Goal: Task Accomplishment & Management: Use online tool/utility

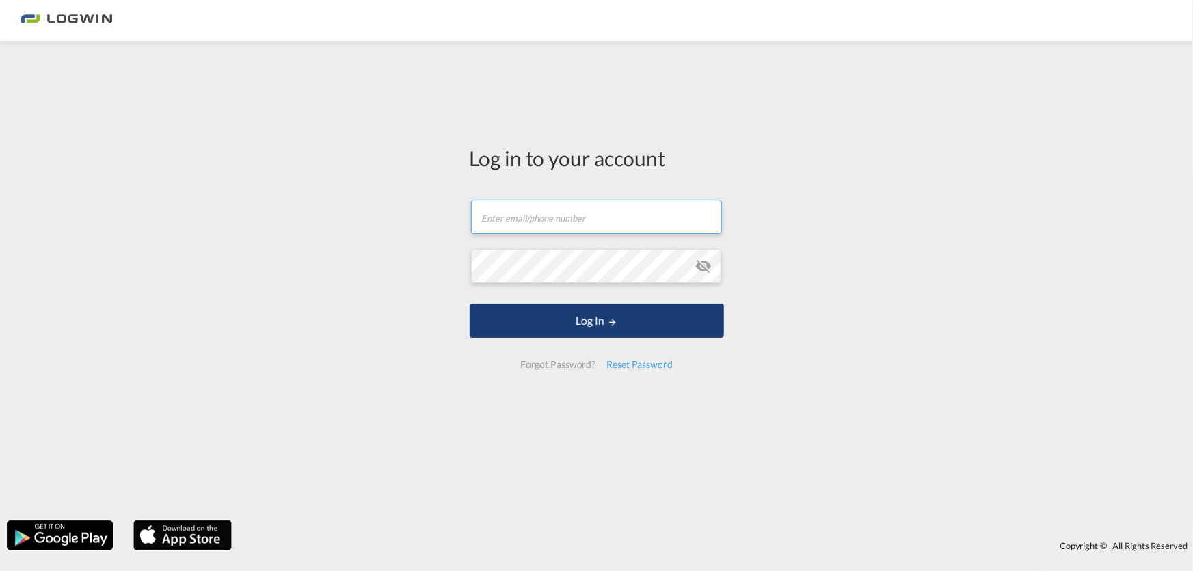
type input "[EMAIL_ADDRESS][DOMAIN_NAME]"
click at [528, 323] on button "Log In" at bounding box center [597, 321] width 254 height 34
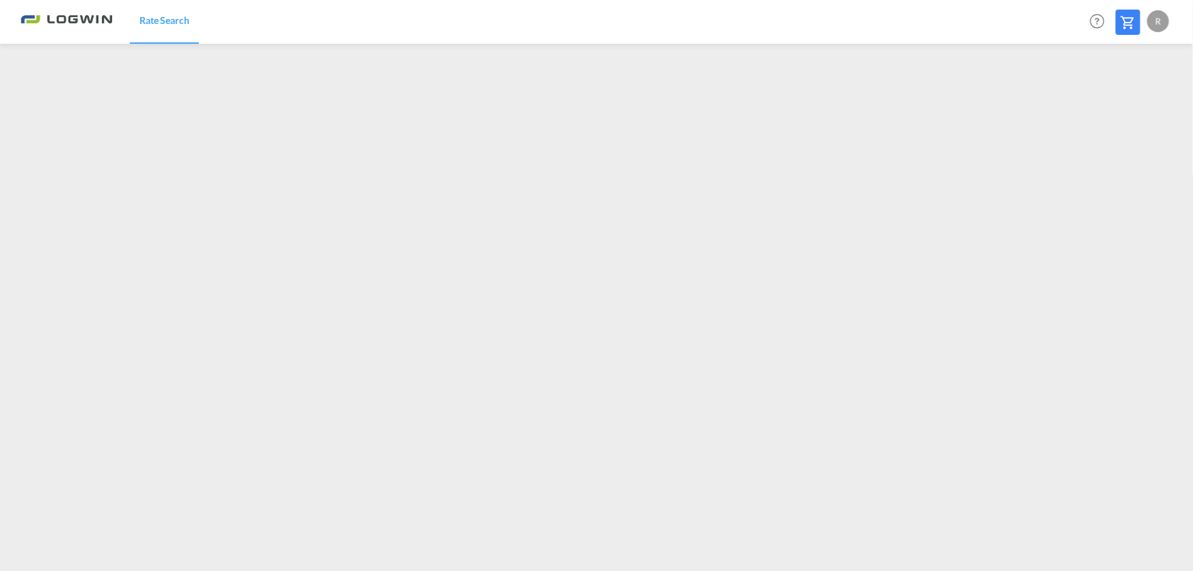
click at [1168, 19] on div "R" at bounding box center [1158, 21] width 22 height 22
click at [139, 157] on md-backdrop at bounding box center [596, 285] width 1193 height 571
